Goal: Information Seeking & Learning: Check status

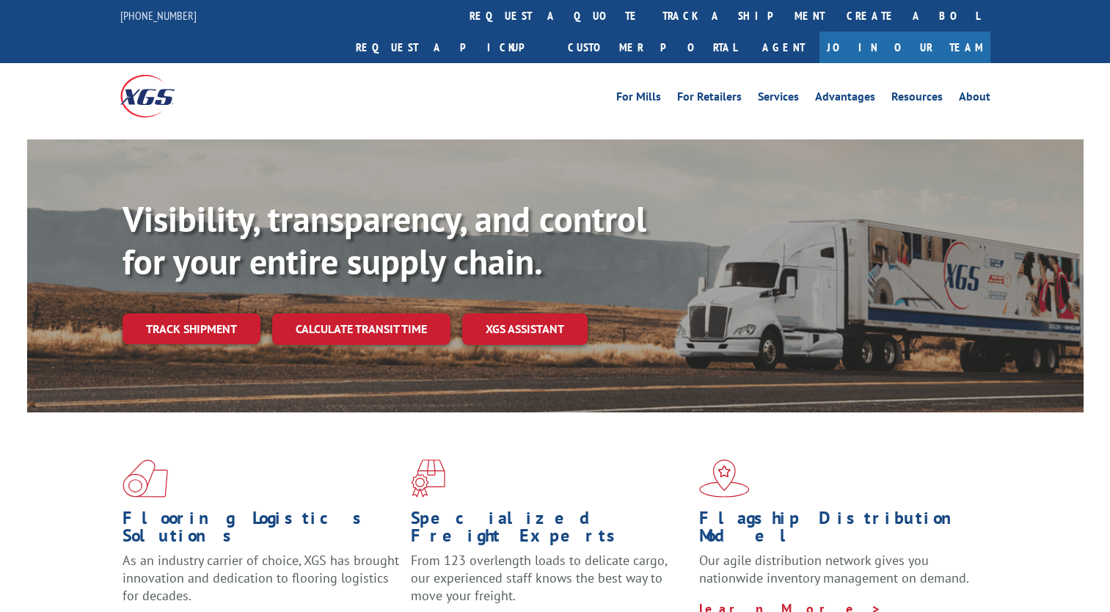
click at [223, 313] on link "Track shipment" at bounding box center [191, 328] width 138 height 31
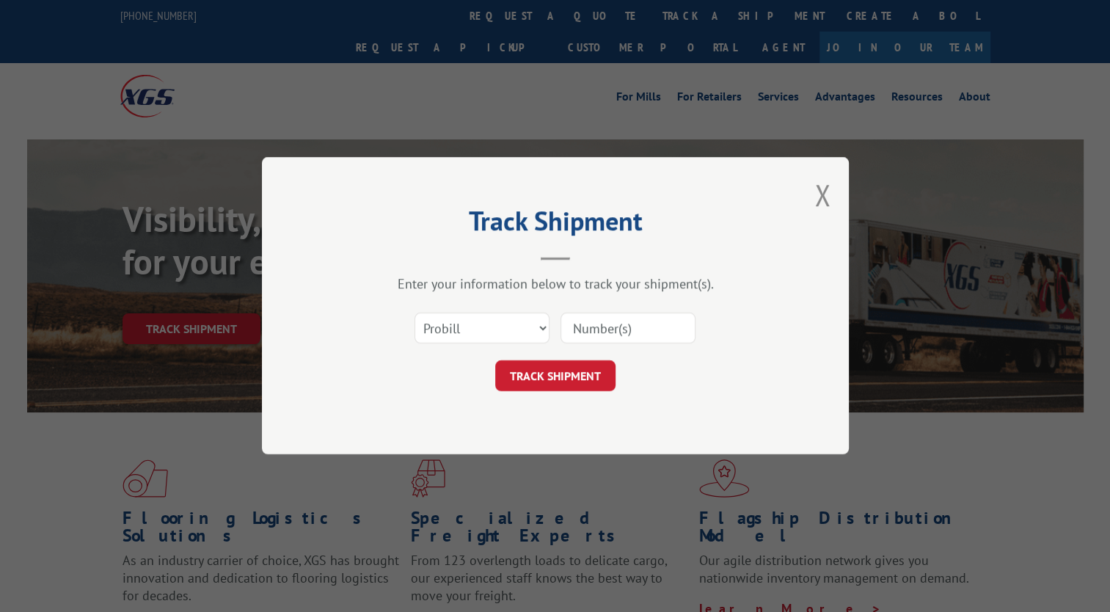
click at [618, 312] on div at bounding box center [627, 329] width 135 height 34
click at [620, 330] on input at bounding box center [627, 328] width 135 height 31
paste input "16137339"
type input "16137339"
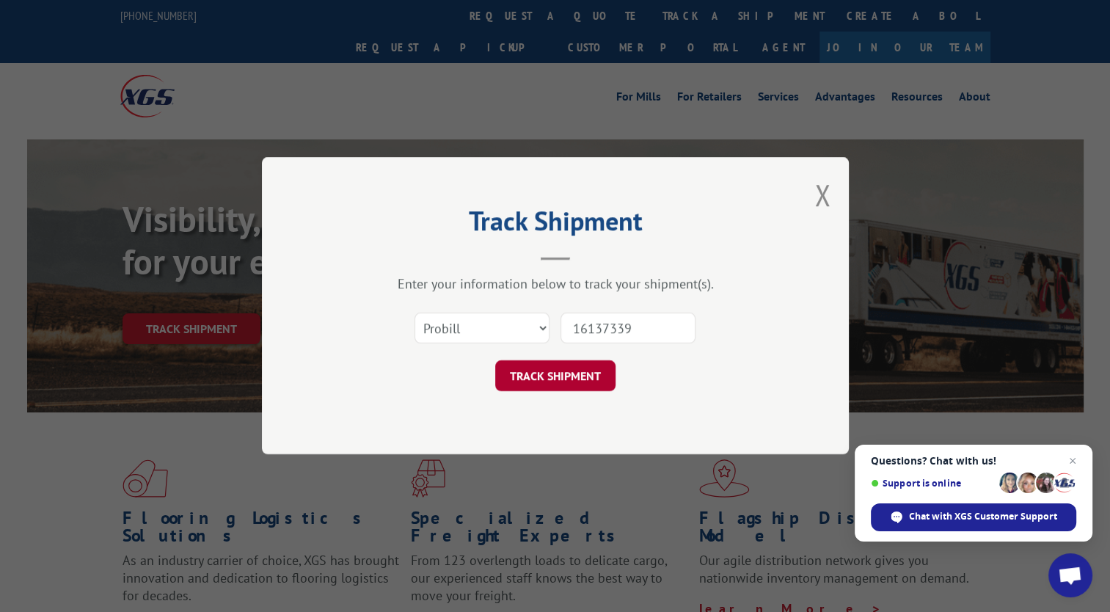
click at [557, 373] on button "TRACK SHIPMENT" at bounding box center [555, 376] width 120 height 31
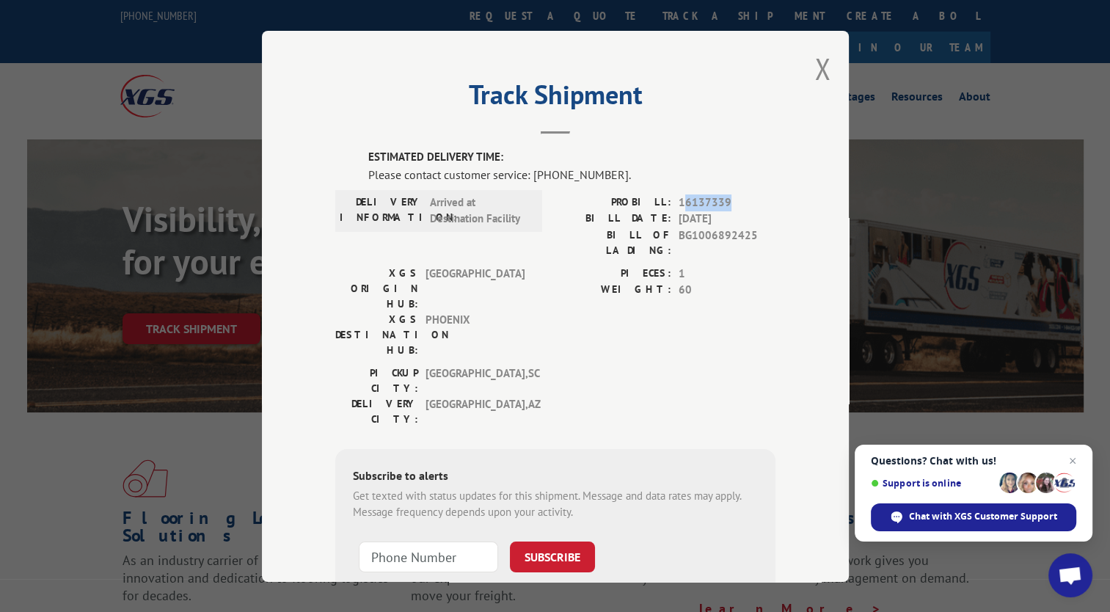
drag, startPoint x: 676, startPoint y: 202, endPoint x: 745, endPoint y: 201, distance: 69.7
click at [745, 201] on span "16137339" at bounding box center [726, 202] width 97 height 17
drag, startPoint x: 745, startPoint y: 201, endPoint x: 711, endPoint y: 226, distance: 42.0
click at [711, 227] on span "BG1006892425" at bounding box center [726, 242] width 97 height 31
drag, startPoint x: 673, startPoint y: 201, endPoint x: 742, endPoint y: 201, distance: 68.9
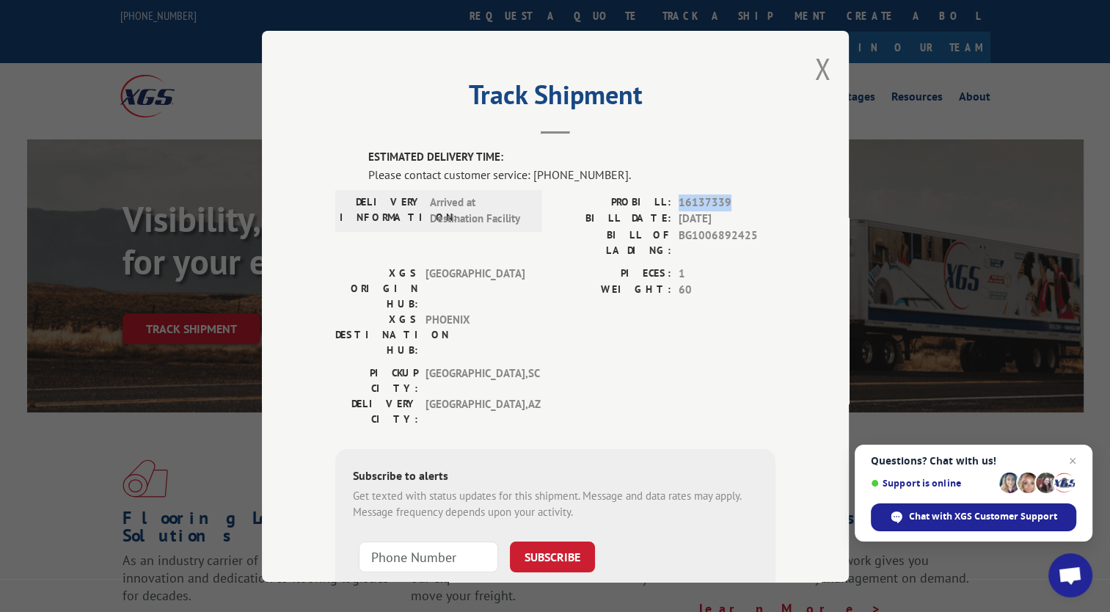
click at [742, 201] on span "16137339" at bounding box center [726, 202] width 97 height 17
drag, startPoint x: 742, startPoint y: 201, endPoint x: 692, endPoint y: 266, distance: 82.2
click at [692, 282] on span "60" at bounding box center [726, 290] width 97 height 17
drag, startPoint x: 671, startPoint y: 255, endPoint x: 681, endPoint y: 255, distance: 9.6
click at [681, 265] on div "PIECES: 1" at bounding box center [665, 273] width 220 height 17
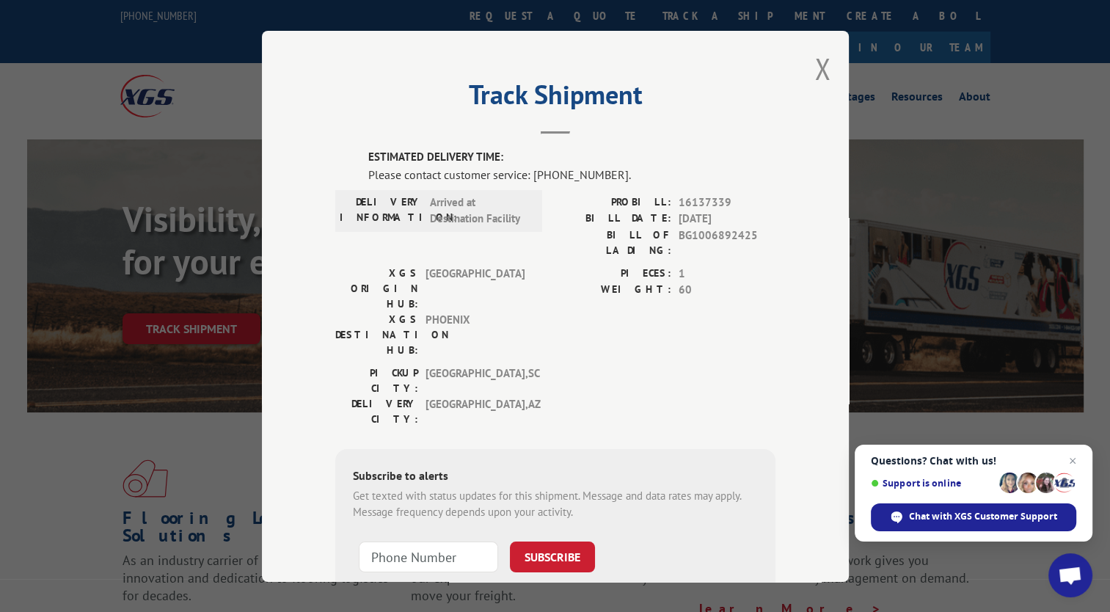
drag, startPoint x: 681, startPoint y: 255, endPoint x: 684, endPoint y: 277, distance: 21.5
click at [684, 282] on span "60" at bounding box center [726, 290] width 97 height 17
drag, startPoint x: 675, startPoint y: 260, endPoint x: 692, endPoint y: 260, distance: 17.6
click at [692, 265] on span "1" at bounding box center [726, 273] width 97 height 17
drag, startPoint x: 692, startPoint y: 260, endPoint x: 613, endPoint y: 301, distance: 88.9
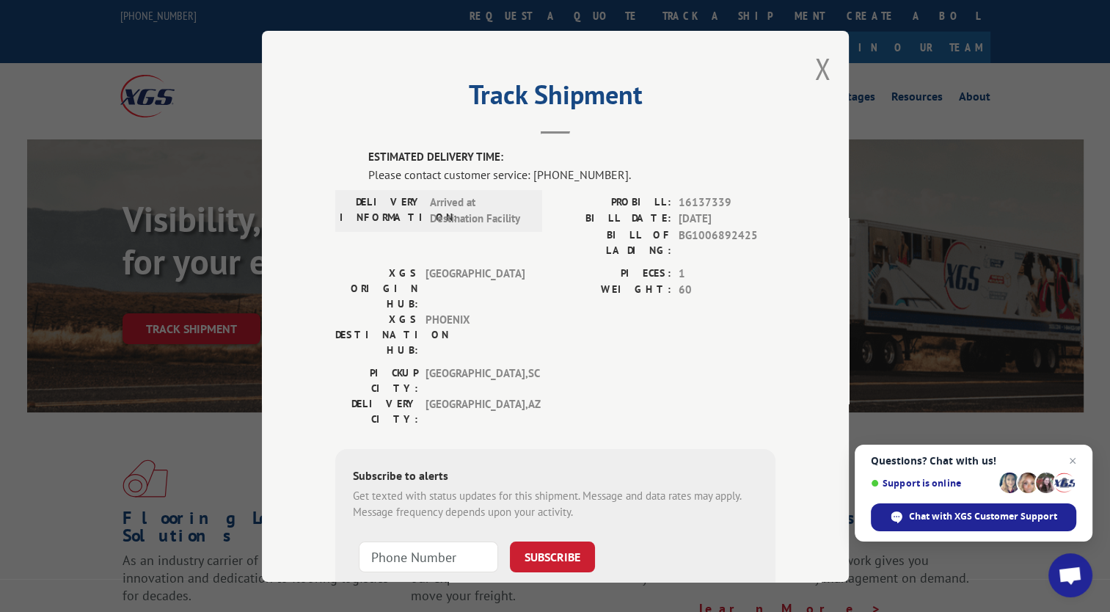
click at [613, 301] on div "PIECES: 1 WEIGHT: 60" at bounding box center [665, 315] width 220 height 100
click at [817, 73] on button "Close modal" at bounding box center [822, 68] width 16 height 39
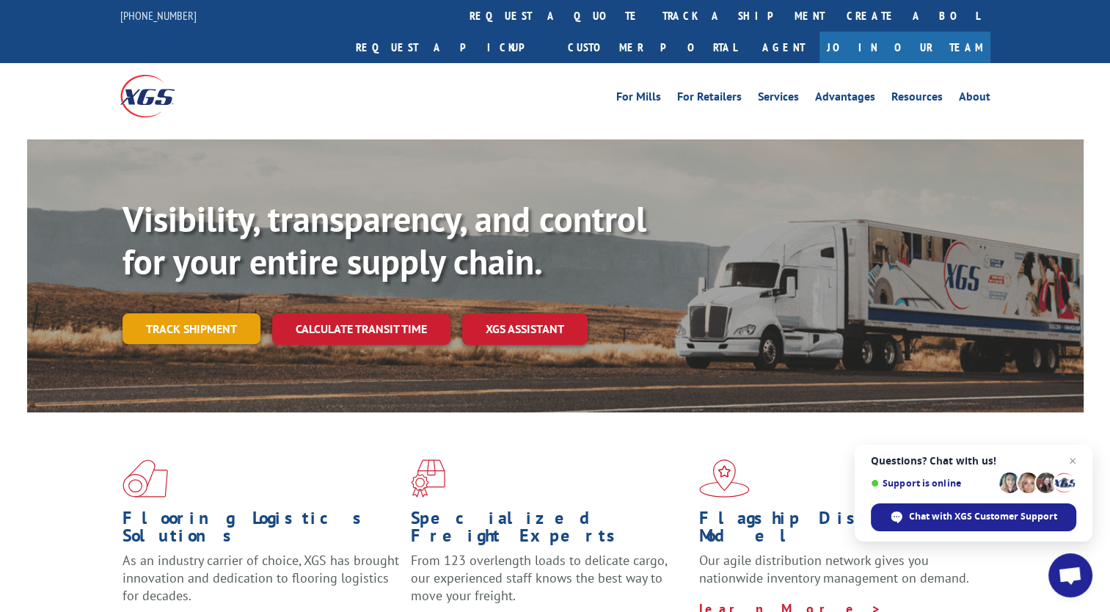
click at [212, 313] on link "Track shipment" at bounding box center [191, 328] width 138 height 31
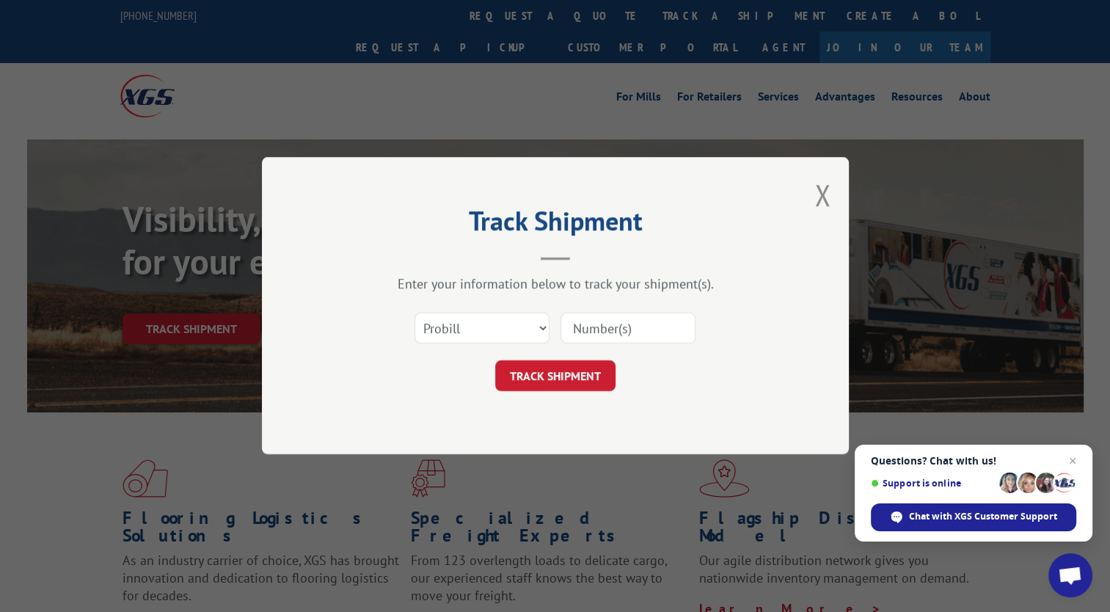
click at [621, 334] on input at bounding box center [627, 328] width 135 height 31
paste input "16137339"
type input "16137339"
click at [563, 365] on button "TRACK SHIPMENT" at bounding box center [555, 376] width 120 height 31
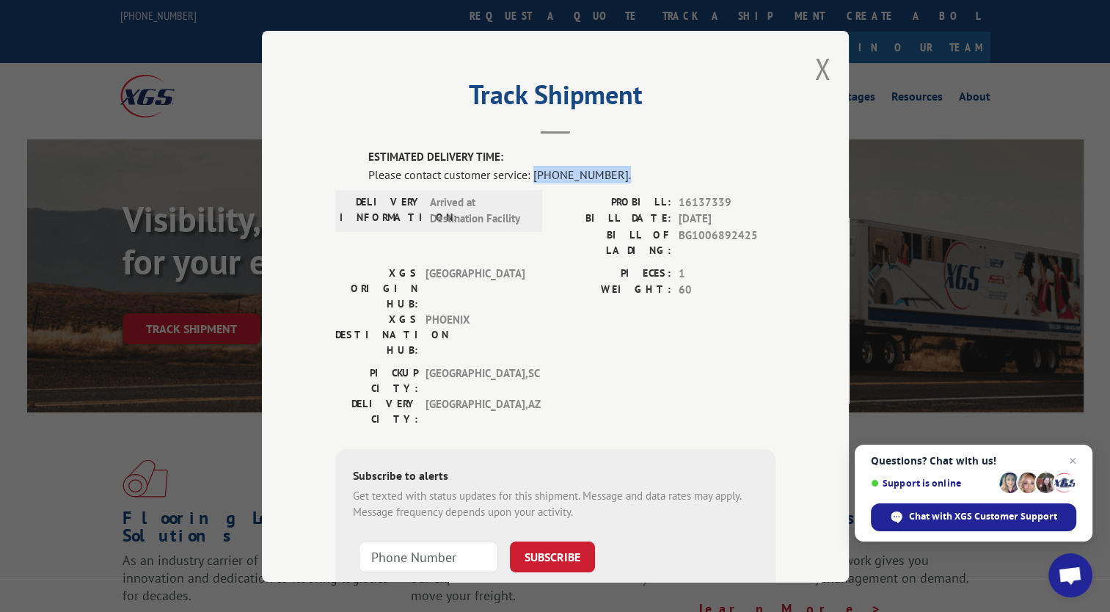
drag, startPoint x: 527, startPoint y: 169, endPoint x: 641, endPoint y: 168, distance: 114.4
click at [641, 168] on div "Please contact customer service: [PHONE_NUMBER]." at bounding box center [571, 174] width 407 height 18
drag, startPoint x: 641, startPoint y: 168, endPoint x: 521, endPoint y: 213, distance: 127.7
click at [521, 213] on span "Arrived at Destination Facility" at bounding box center [479, 210] width 99 height 33
drag, startPoint x: 528, startPoint y: 173, endPoint x: 623, endPoint y: 166, distance: 95.6
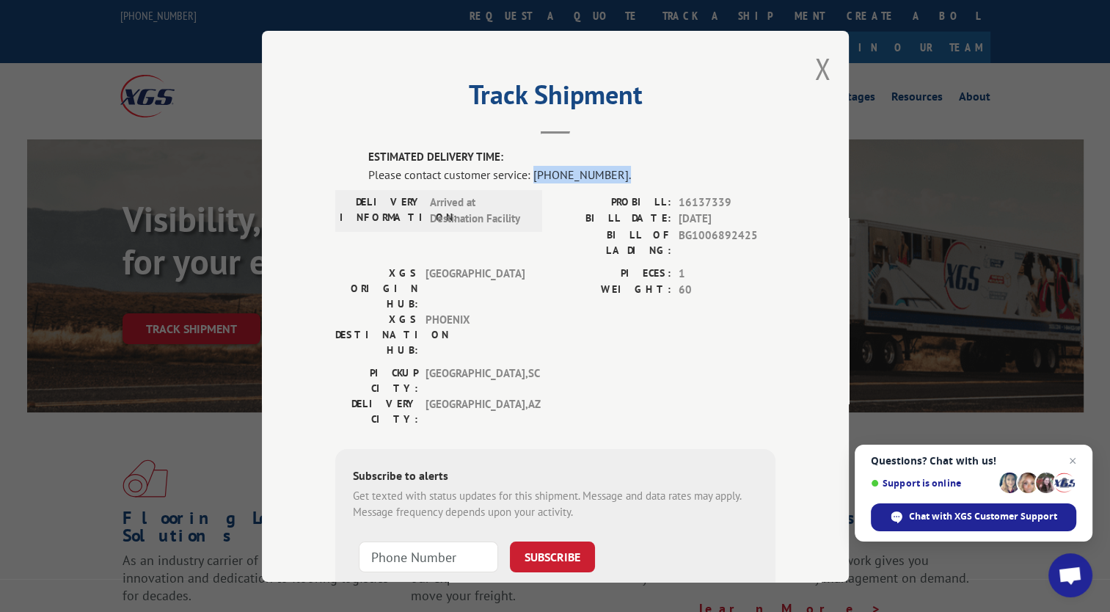
click at [623, 166] on div "Please contact customer service: [PHONE_NUMBER]." at bounding box center [571, 174] width 407 height 18
drag, startPoint x: 623, startPoint y: 166, endPoint x: 546, endPoint y: 214, distance: 91.6
click at [546, 214] on div "DELIVERY INFORMATION: Arrived at Destination Facility PROBILL: 16137339 BILL DA…" at bounding box center [555, 229] width 440 height 71
drag, startPoint x: 527, startPoint y: 172, endPoint x: 628, endPoint y: 172, distance: 100.5
click at [628, 172] on div "Please contact customer service: [PHONE_NUMBER]." at bounding box center [571, 174] width 407 height 18
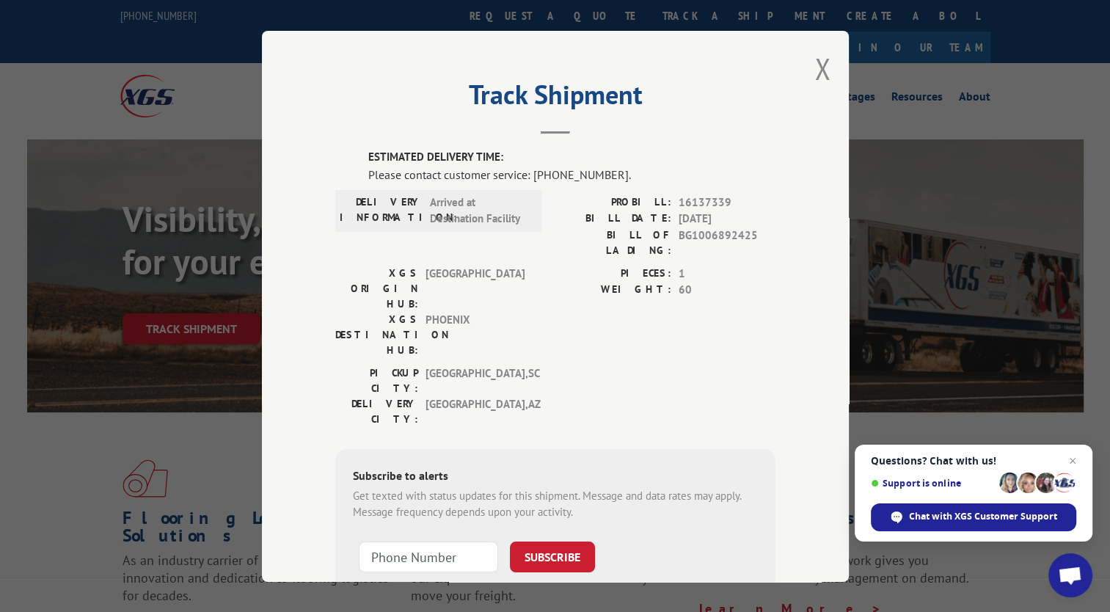
drag, startPoint x: 628, startPoint y: 172, endPoint x: 502, endPoint y: 216, distance: 133.9
click at [502, 216] on span "Arrived at Destination Facility" at bounding box center [479, 210] width 99 height 33
click at [814, 66] on button "Close modal" at bounding box center [822, 68] width 16 height 39
